Goal: Information Seeking & Learning: Learn about a topic

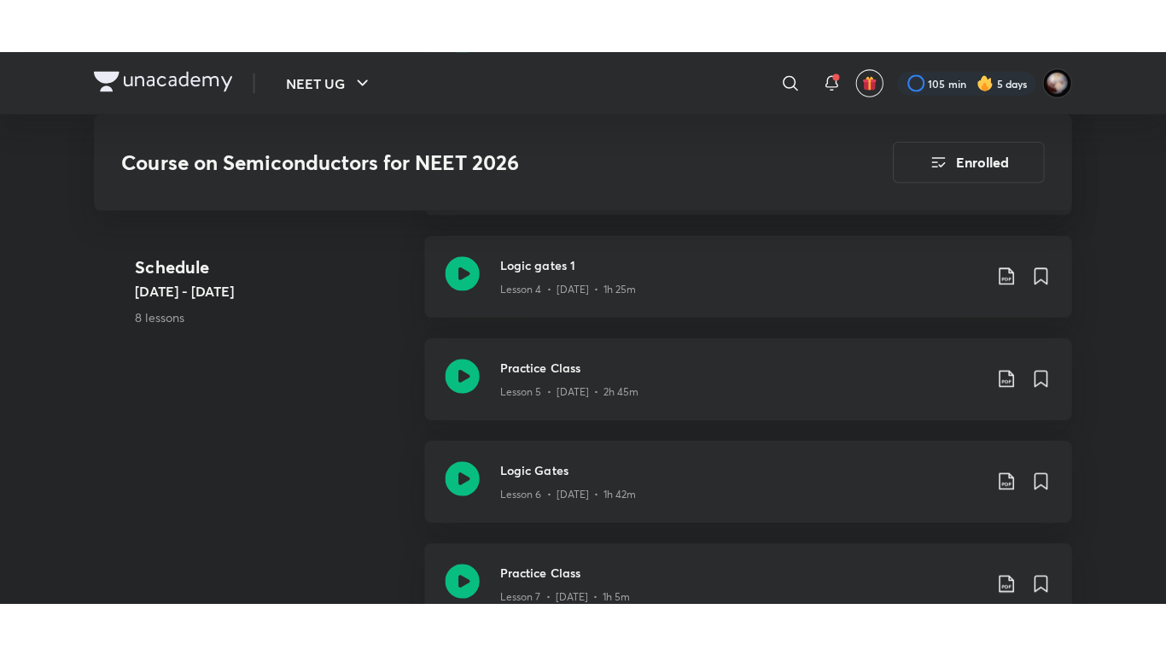
scroll to position [1298, 0]
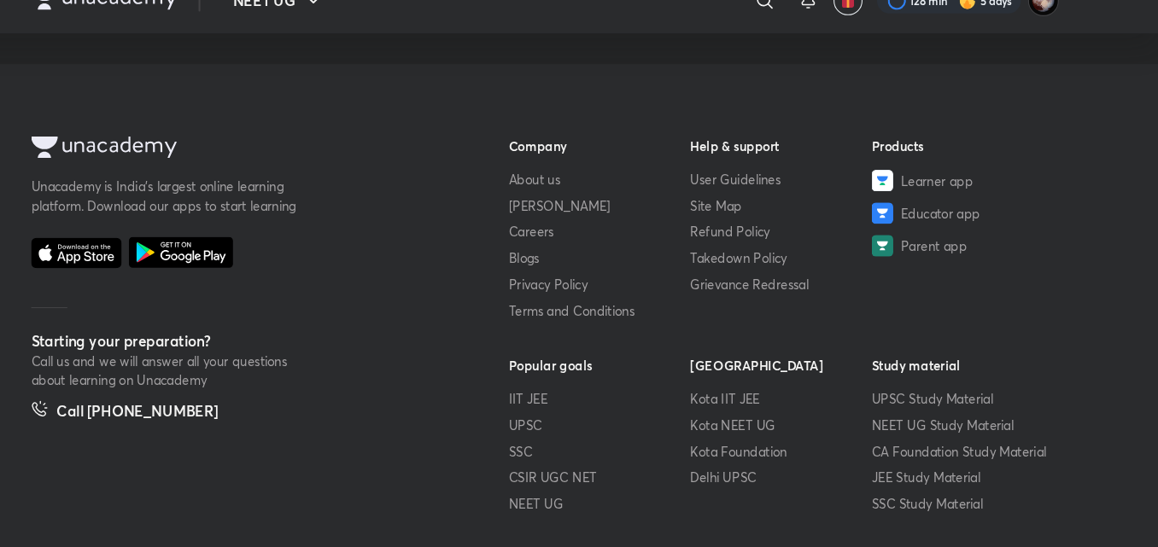
scroll to position [962, 0]
